Goal: Find specific page/section: Find specific page/section

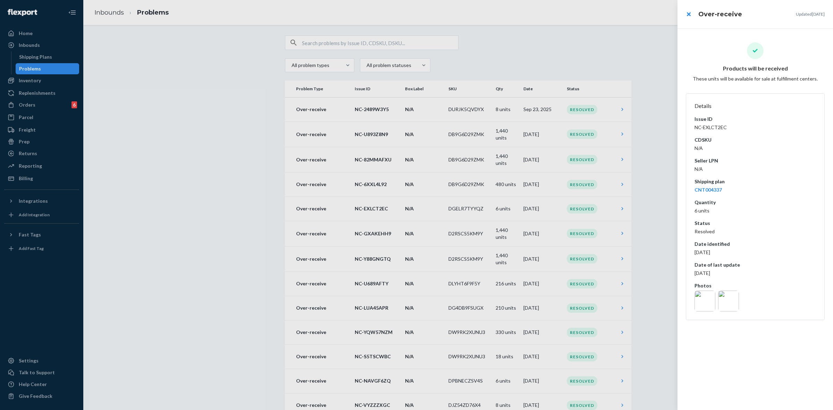
click at [33, 68] on div at bounding box center [416, 205] width 833 height 410
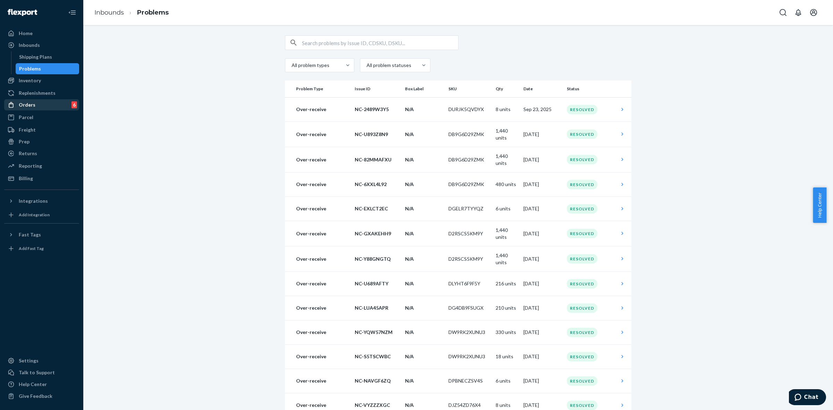
click at [43, 103] on div "Orders 6" at bounding box center [42, 105] width 74 height 10
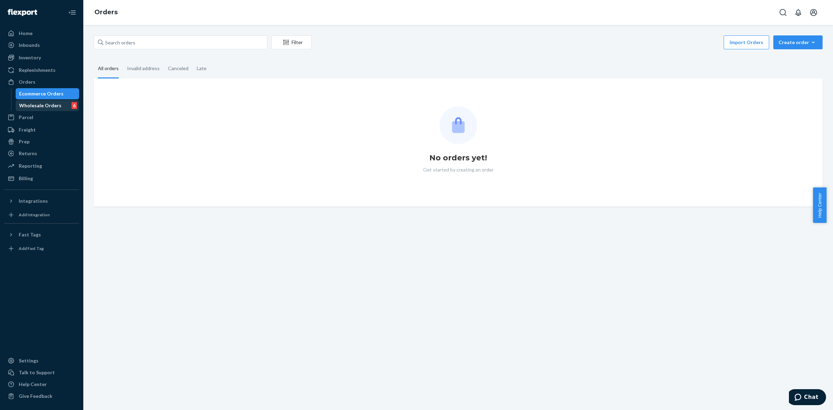
click at [54, 108] on div "Wholesale Orders" at bounding box center [40, 105] width 42 height 7
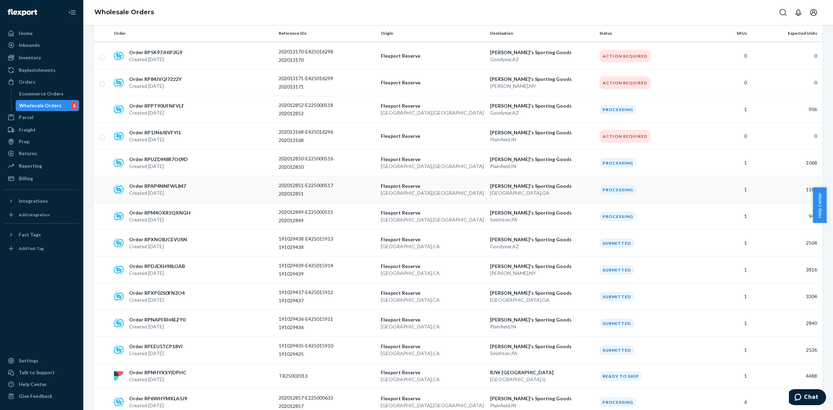
scroll to position [304, 0]
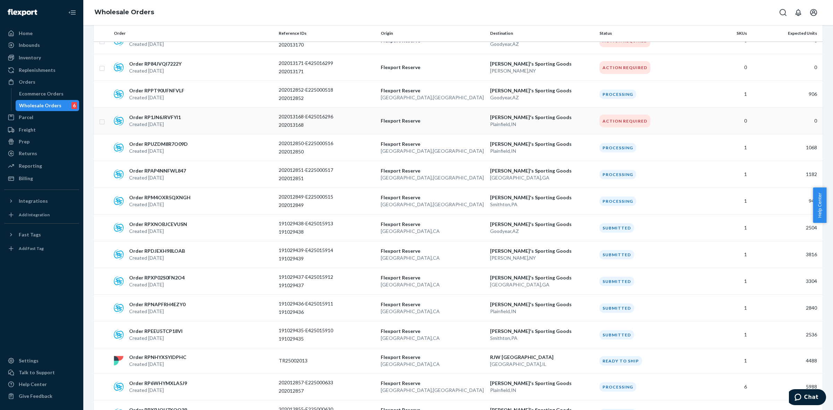
click at [339, 123] on div "202013168" at bounding box center [327, 124] width 96 height 7
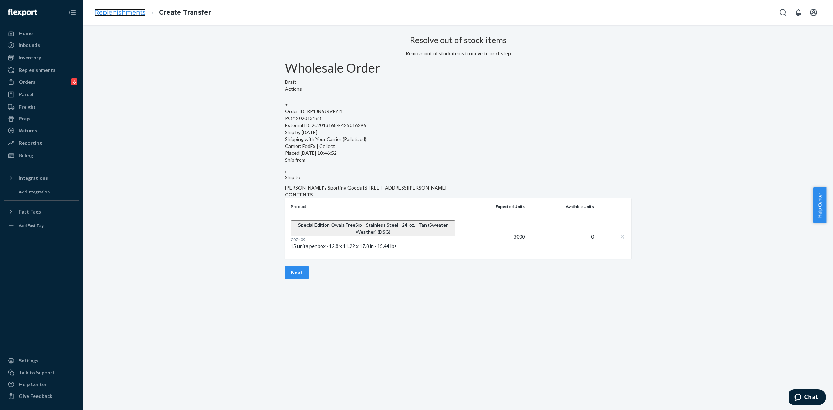
click at [136, 15] on link "Replenishments" at bounding box center [119, 13] width 51 height 8
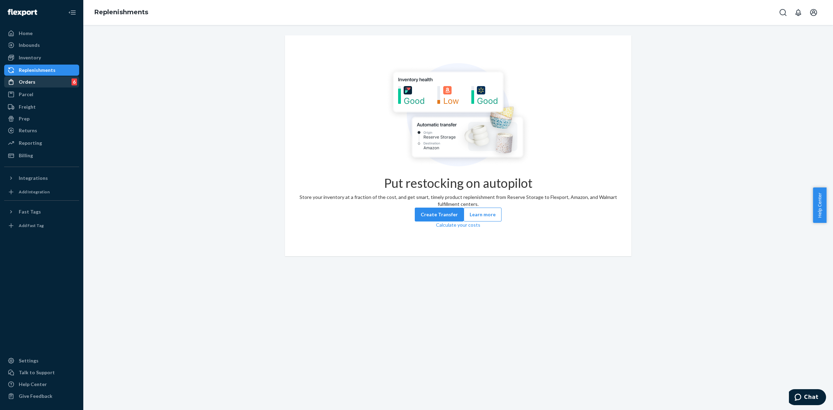
click at [39, 83] on div "Orders 6" at bounding box center [42, 82] width 74 height 10
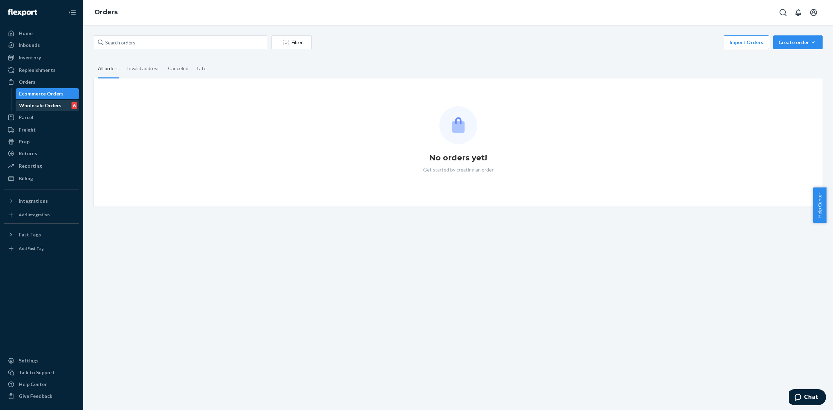
click at [36, 102] on div "Wholesale Orders" at bounding box center [40, 105] width 42 height 7
